Goal: Task Accomplishment & Management: Manage account settings

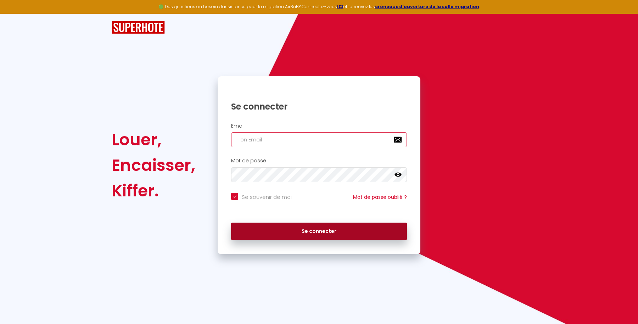
type input "[EMAIL_ADDRESS][DOMAIN_NAME]"
click at [292, 232] on button "Se connecter" at bounding box center [319, 231] width 176 height 18
checkbox input "true"
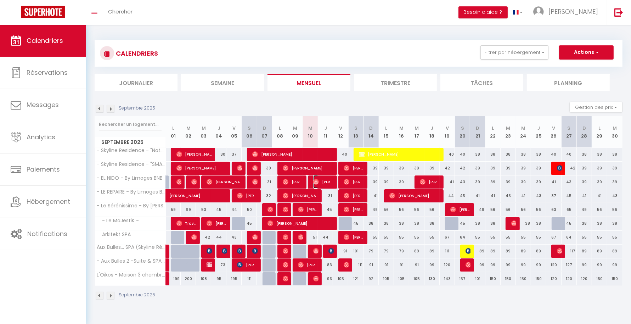
click at [328, 182] on span "[PERSON_NAME]" at bounding box center [323, 181] width 20 height 13
select select "OK"
select select "0"
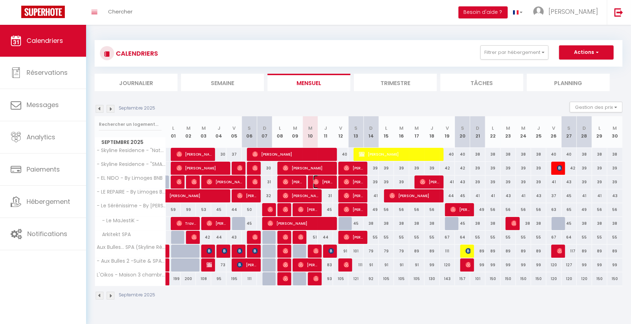
select select "1"
select select
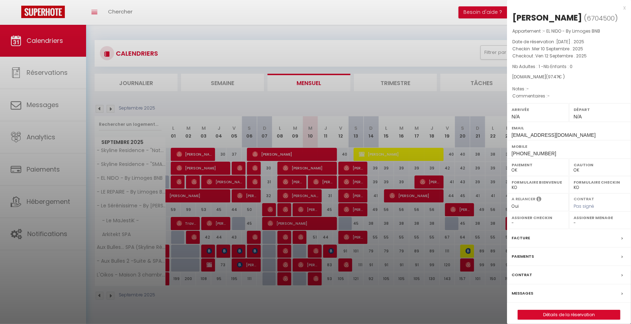
click at [399, 281] on div at bounding box center [315, 162] width 631 height 324
